Goal: Task Accomplishment & Management: Complete application form

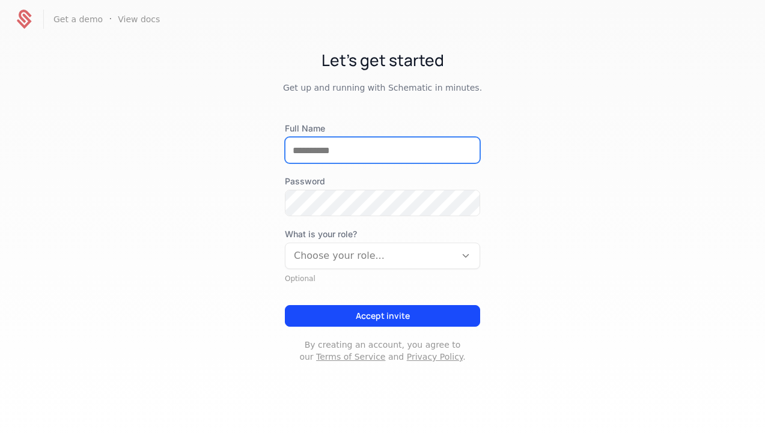
click at [379, 149] on input "Full Name" at bounding box center [382, 150] width 194 height 25
type input "**********"
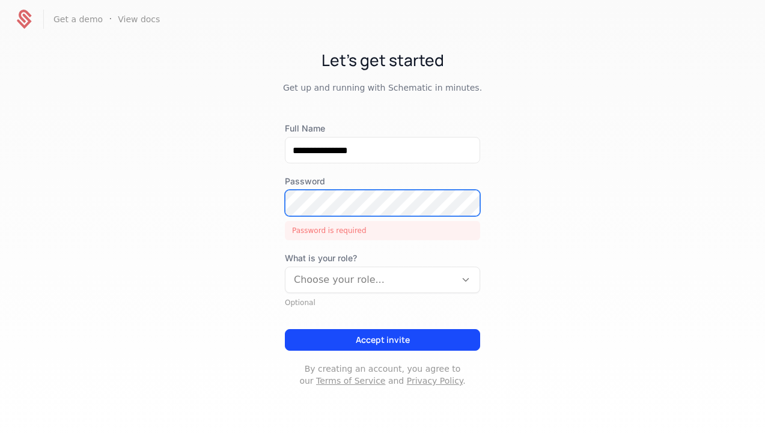
click at [0, 439] on com-1password-button at bounding box center [0, 439] width 0 height 0
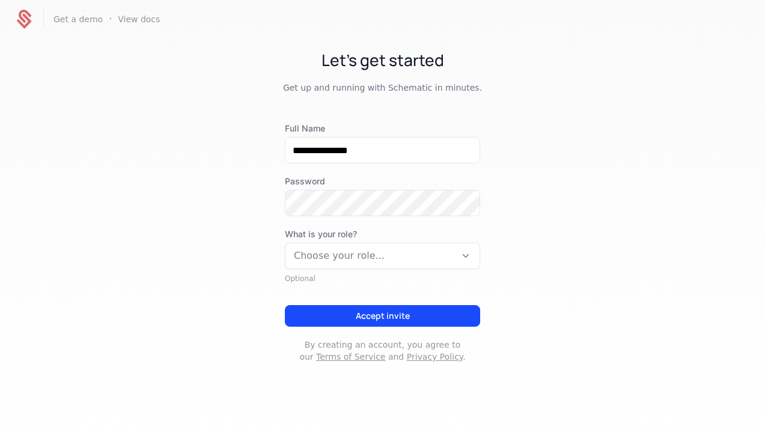
click at [410, 251] on div at bounding box center [370, 256] width 153 height 17
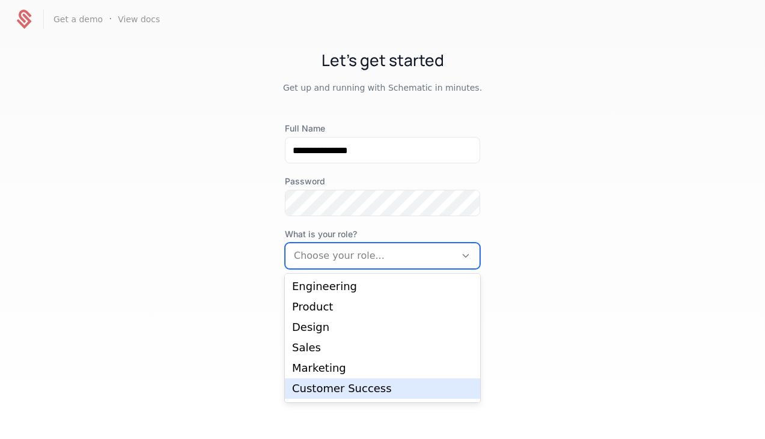
scroll to position [19, 0]
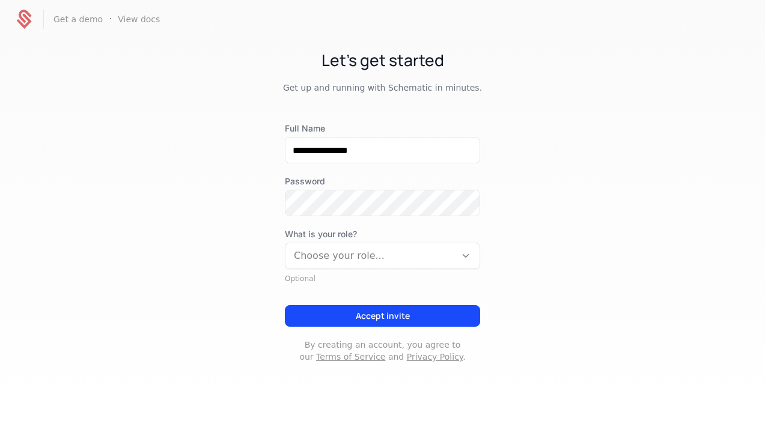
click at [395, 255] on div at bounding box center [370, 256] width 153 height 17
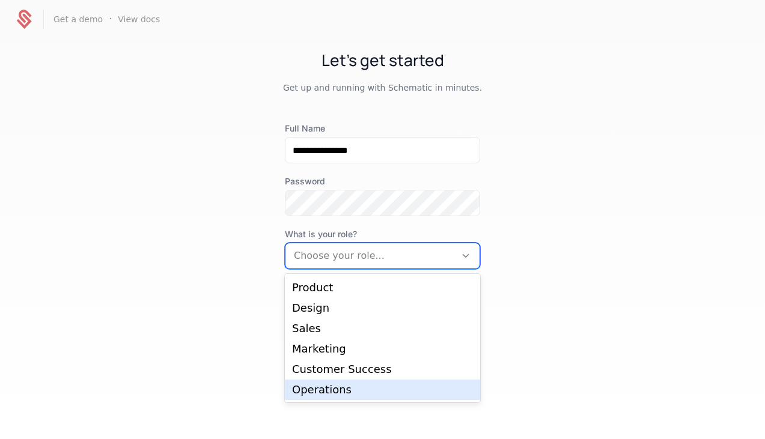
click at [368, 391] on div "Operations" at bounding box center [382, 390] width 181 height 11
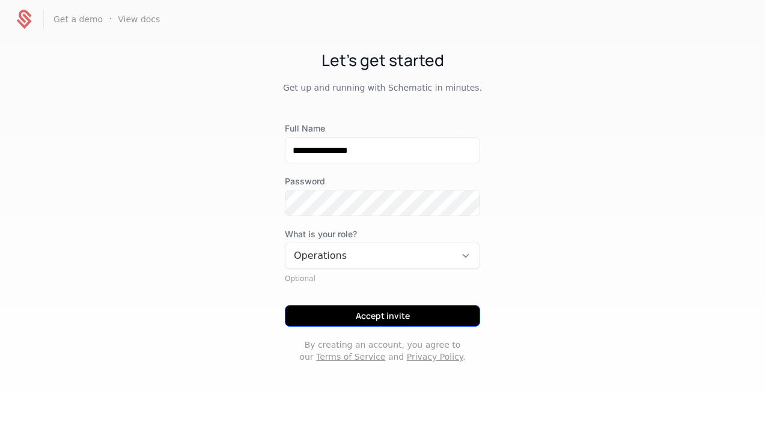
click at [412, 315] on button "Accept invite" at bounding box center [382, 316] width 195 height 22
